Goal: Register for event/course

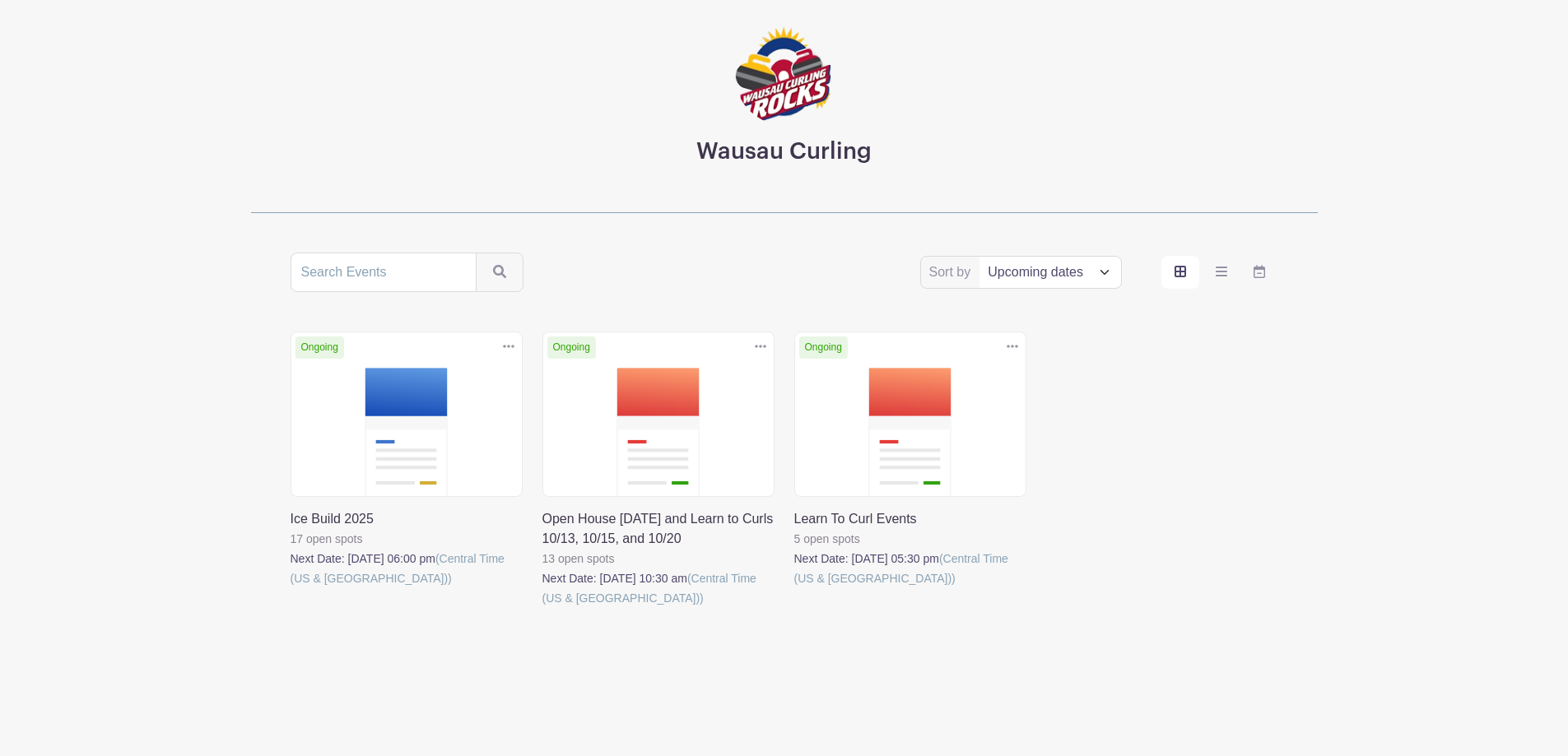
scroll to position [94, 0]
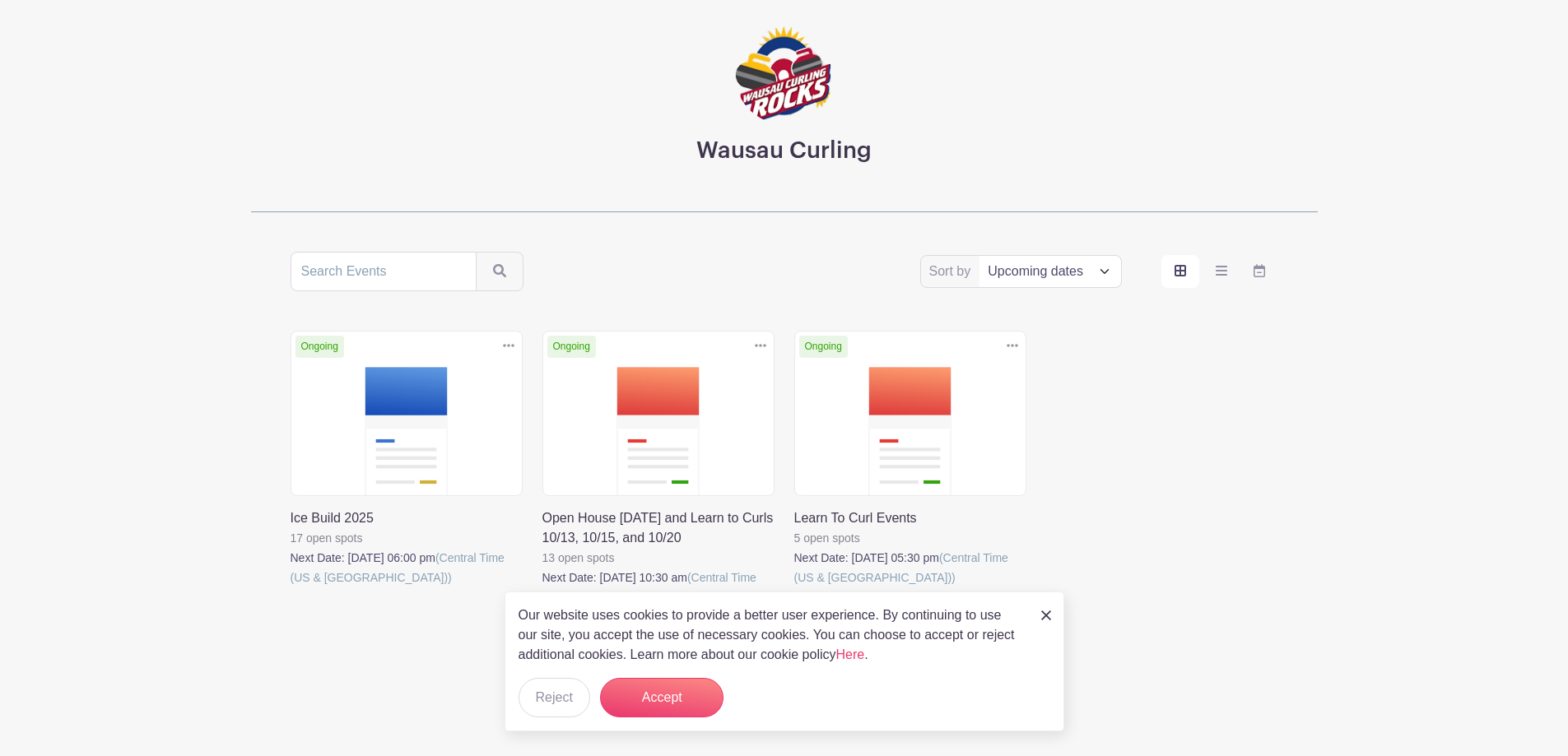
click at [291, 587] on link at bounding box center [291, 587] width 0 height 0
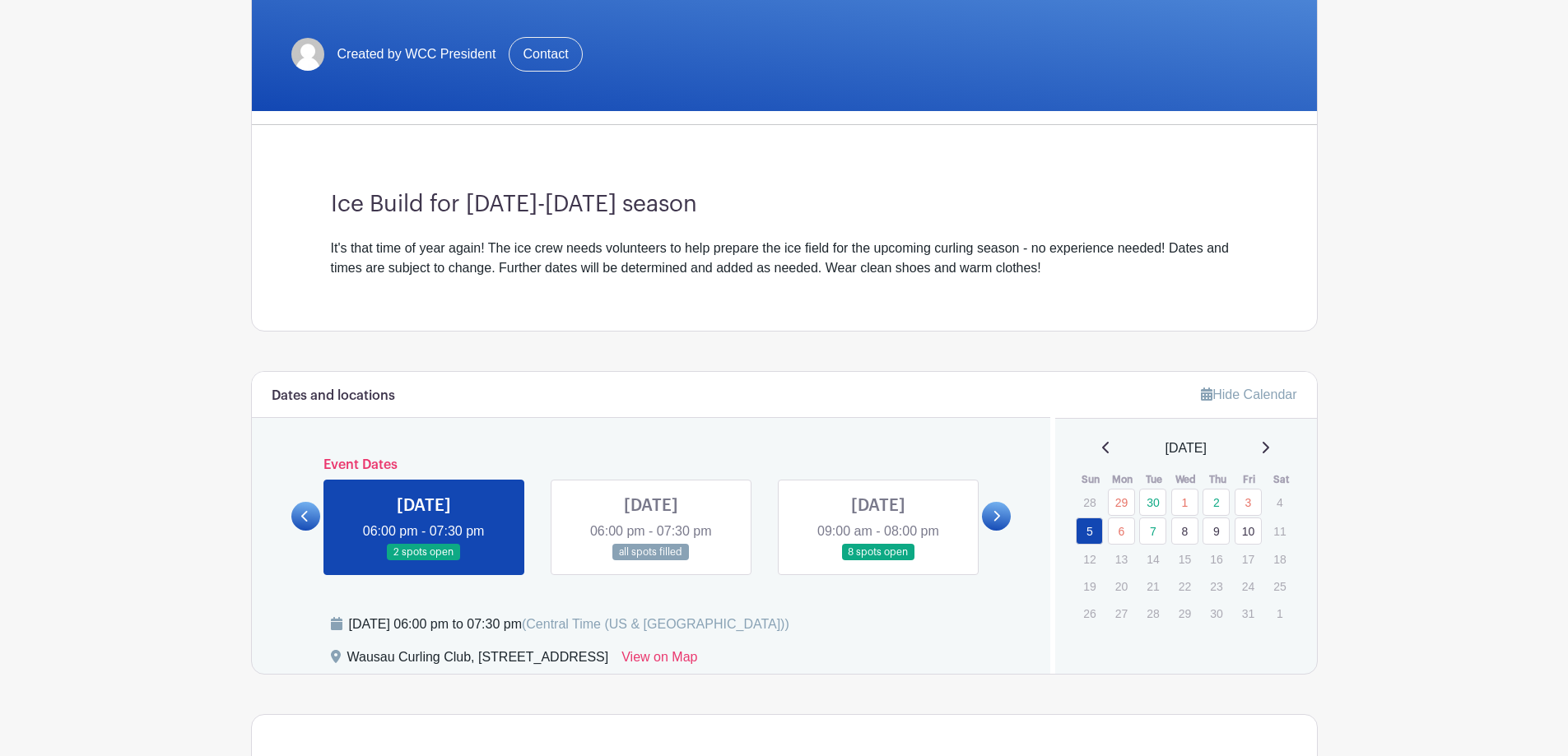
scroll to position [329, 0]
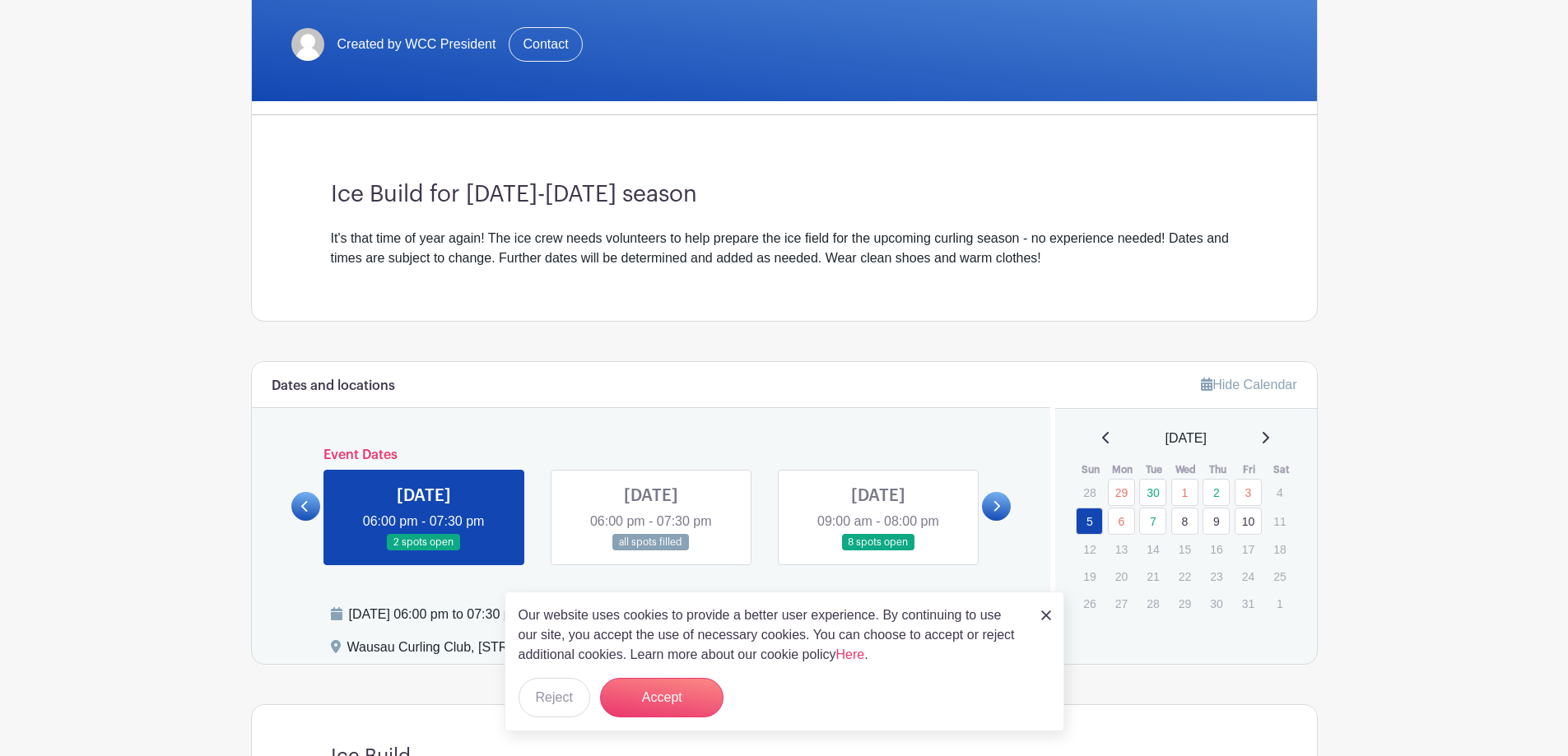
click at [995, 502] on icon at bounding box center [997, 506] width 7 height 13
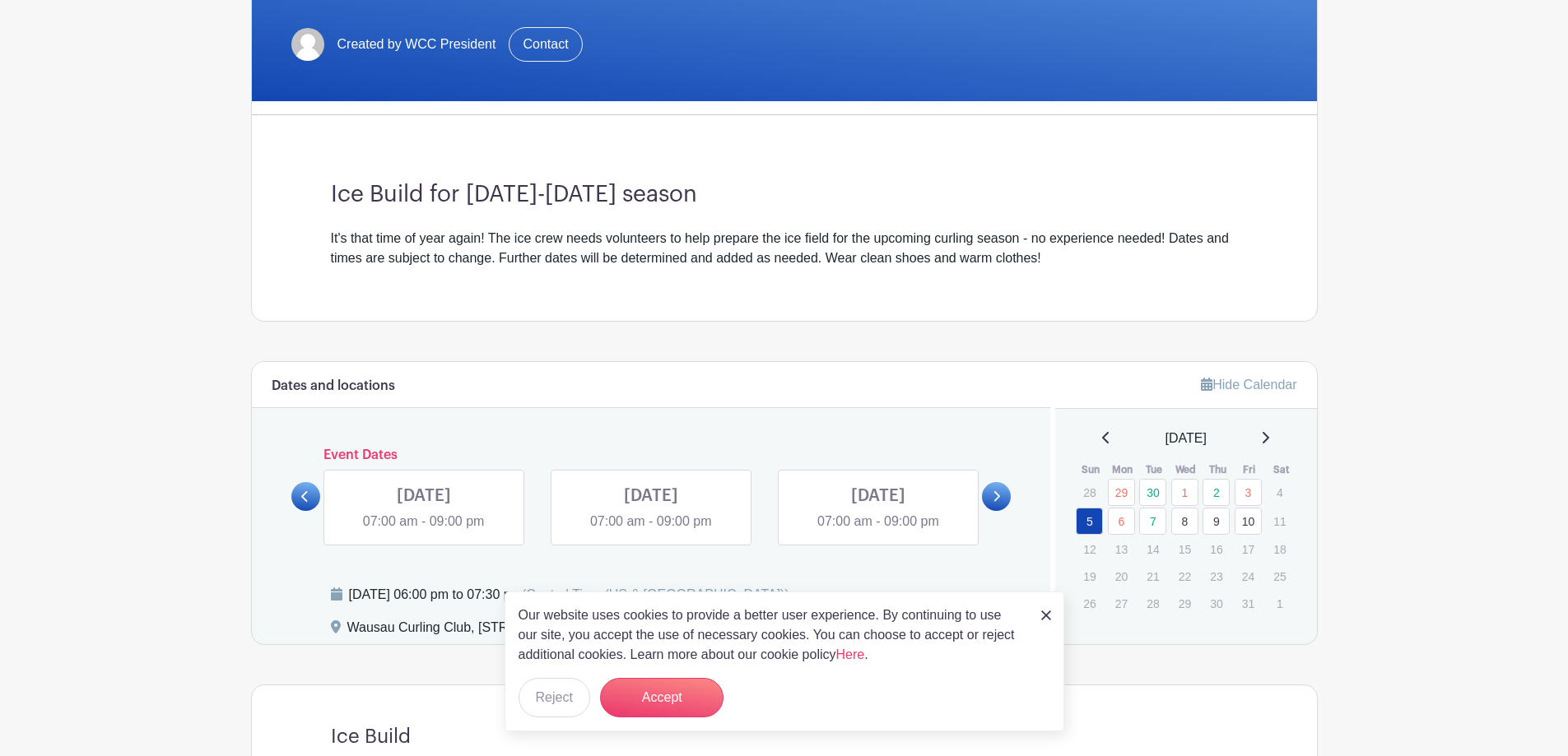
click at [424, 531] on link at bounding box center [424, 531] width 0 height 0
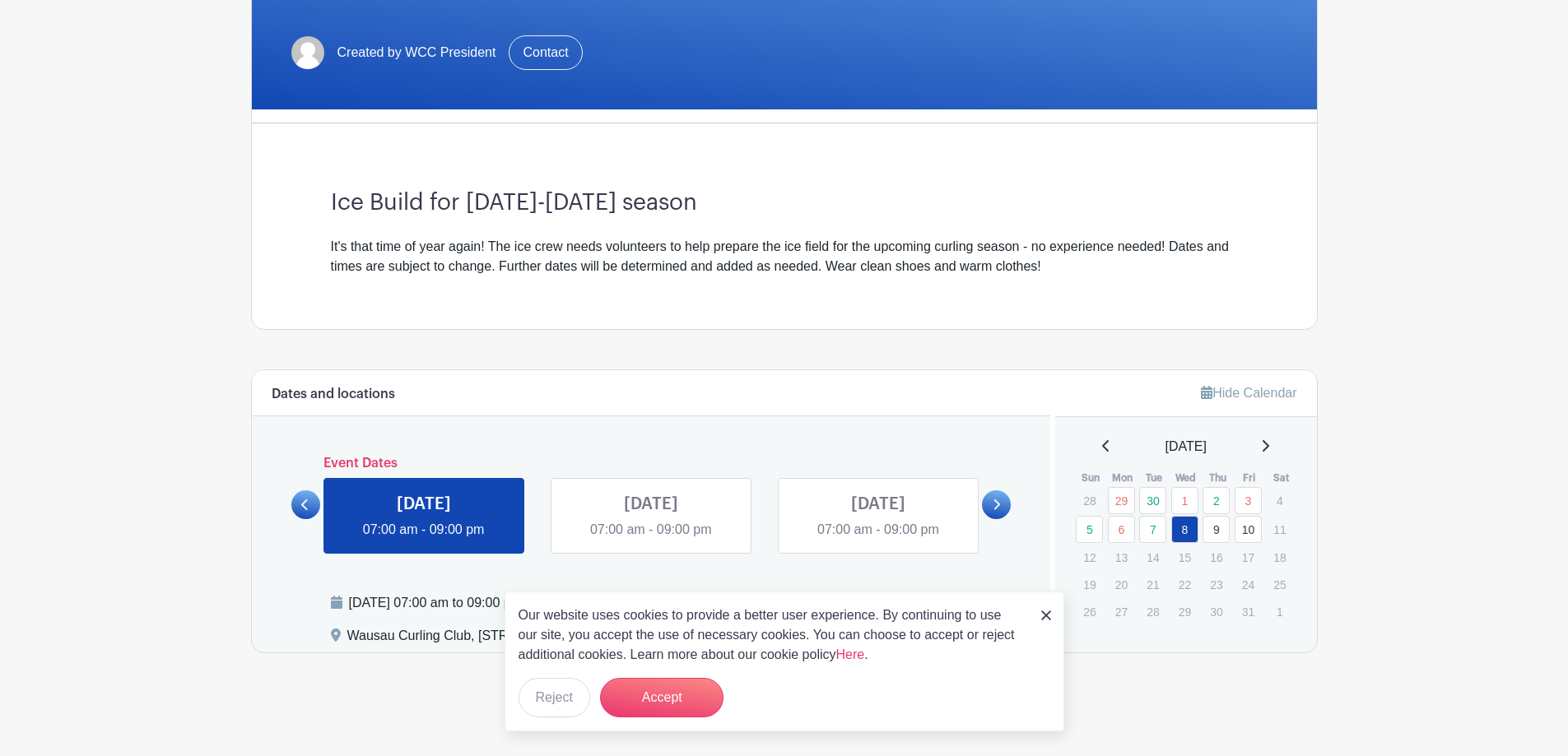
click at [424, 539] on link at bounding box center [424, 539] width 0 height 0
click at [990, 500] on link at bounding box center [997, 505] width 29 height 29
click at [300, 508] on link at bounding box center [306, 505] width 29 height 29
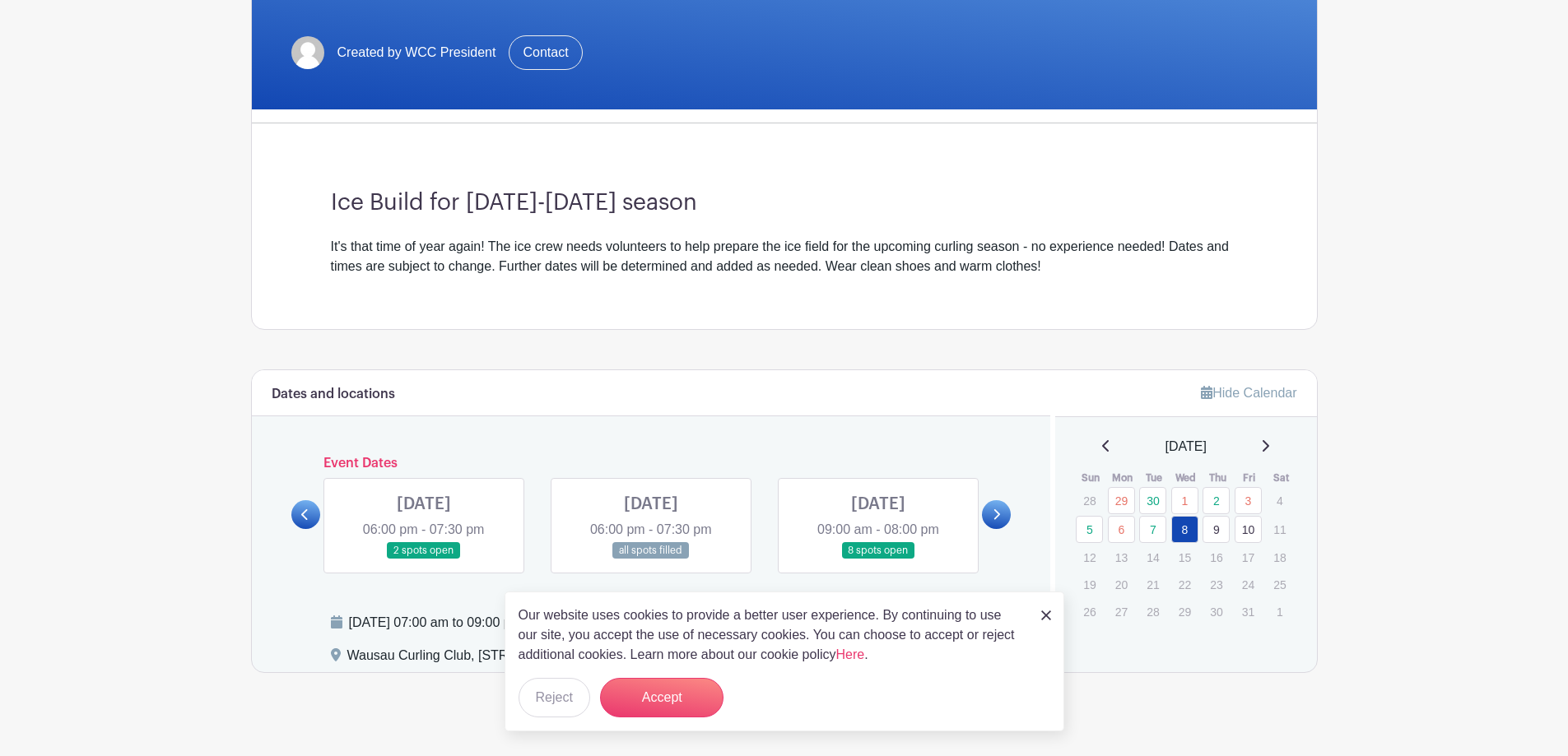
click at [878, 559] on link at bounding box center [878, 559] width 0 height 0
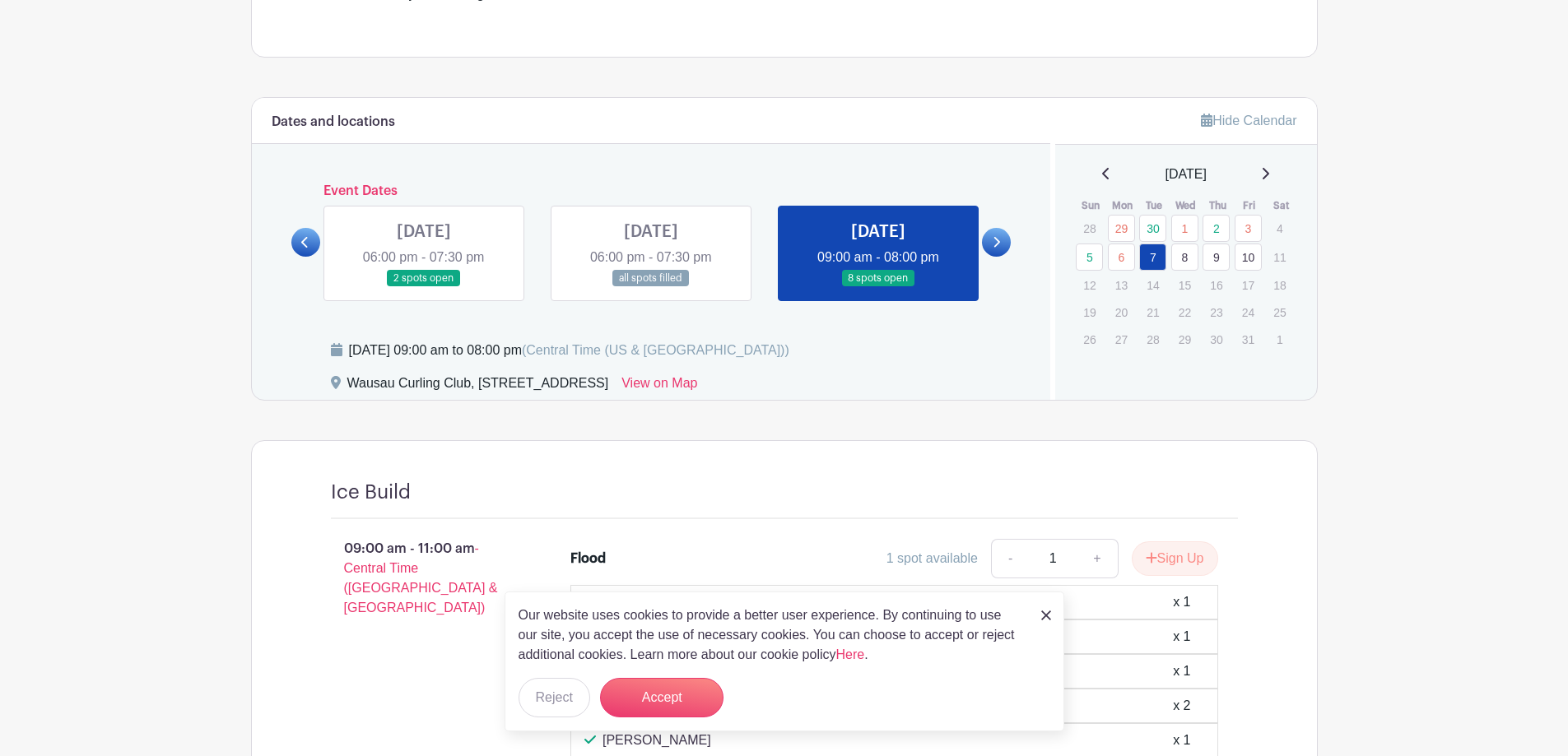
scroll to position [585, 0]
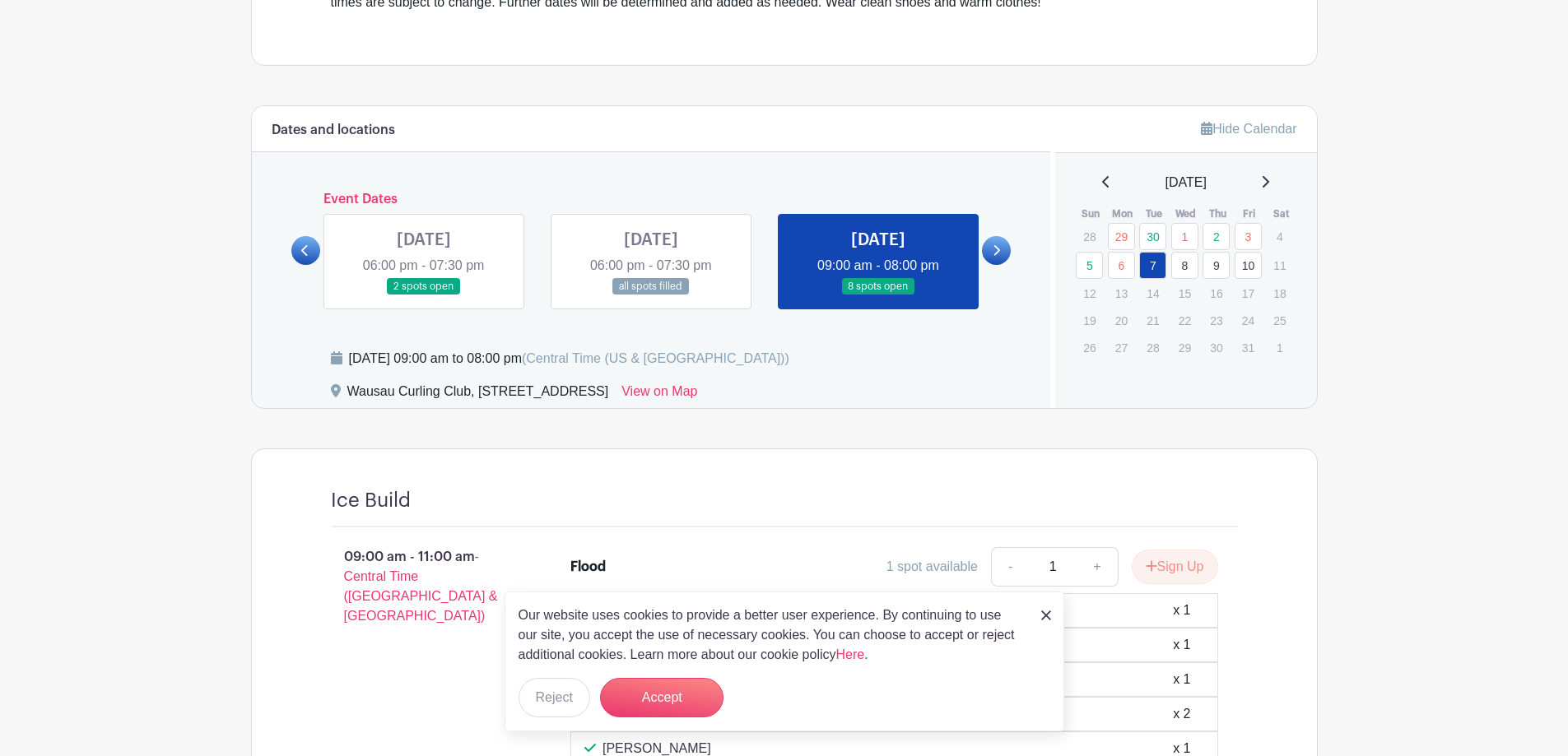
click at [424, 295] on link at bounding box center [424, 295] width 0 height 0
